Goal: Transaction & Acquisition: Purchase product/service

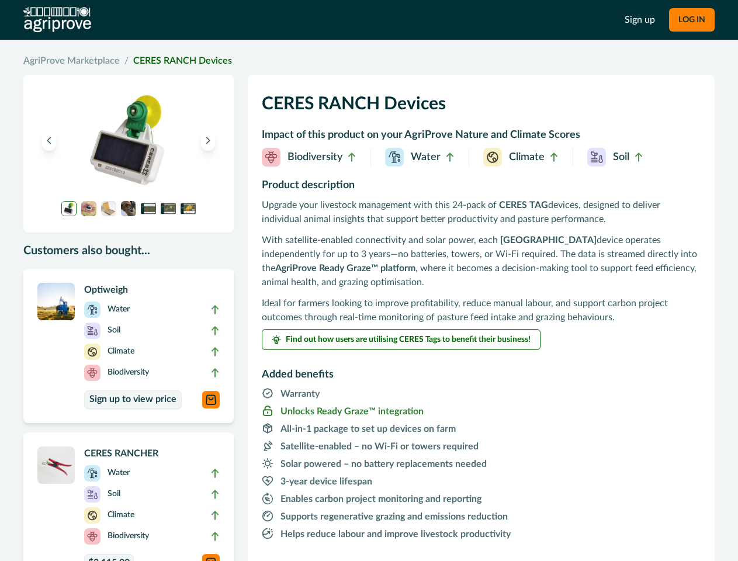
click at [369, 280] on p "With satellite-enabled connectivity and solar power, each CERES RANCH device op…" at bounding box center [481, 261] width 439 height 56
click at [691, 20] on button "LOG IN" at bounding box center [692, 19] width 46 height 23
click at [49, 140] on icon "Previous image" at bounding box center [49, 140] width 8 height 8
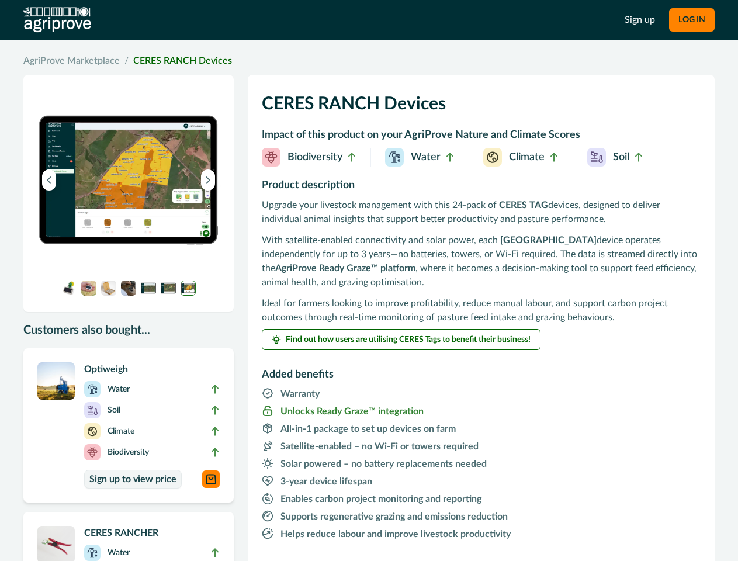
click at [208, 140] on img at bounding box center [128, 180] width 182 height 182
click at [69, 209] on img at bounding box center [128, 180] width 182 height 182
click at [89, 209] on img at bounding box center [128, 180] width 182 height 182
click at [109, 209] on img at bounding box center [128, 180] width 182 height 182
click at [129, 209] on img at bounding box center [128, 180] width 182 height 182
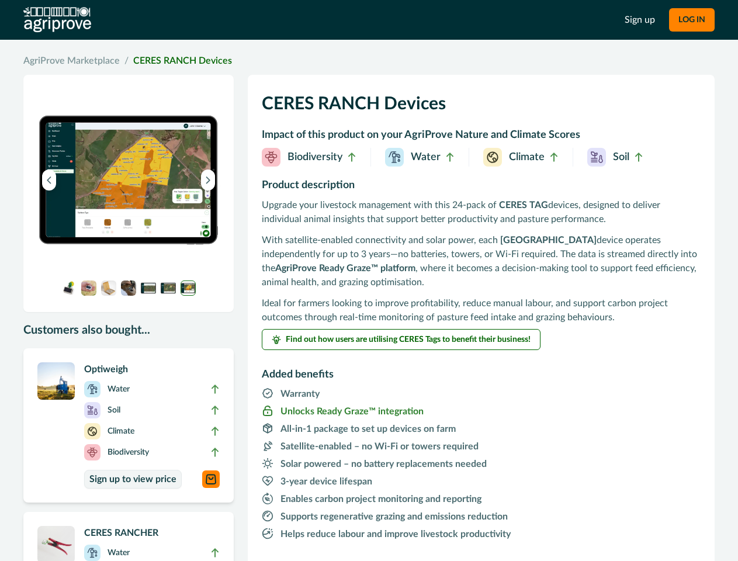
click at [148, 209] on img at bounding box center [128, 180] width 182 height 182
click at [168, 209] on img at bounding box center [128, 180] width 182 height 182
